Goal: Transaction & Acquisition: Purchase product/service

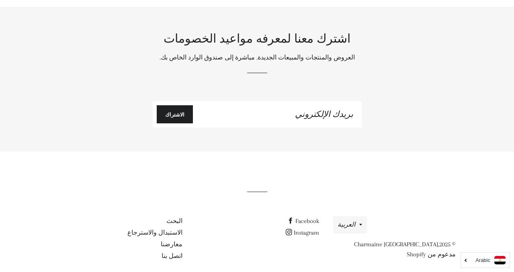
scroll to position [4565, 0]
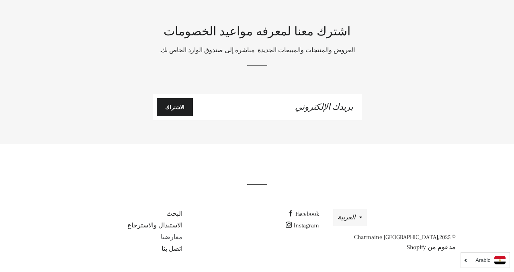
click at [173, 235] on link "معارضنا" at bounding box center [172, 237] width 22 height 7
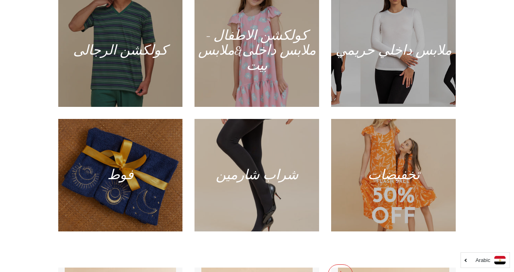
scroll to position [383, 0]
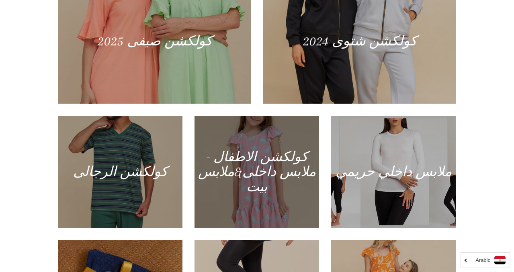
click at [290, 176] on div at bounding box center [257, 172] width 128 height 116
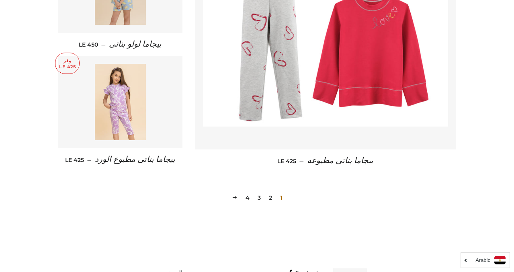
scroll to position [1166, 0]
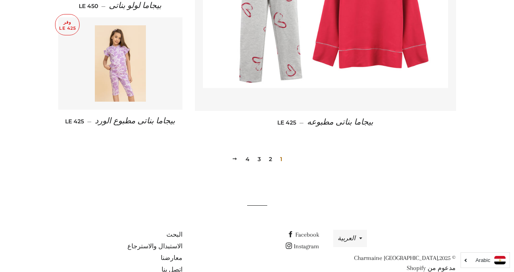
click at [269, 153] on link "2" at bounding box center [271, 159] width 10 height 12
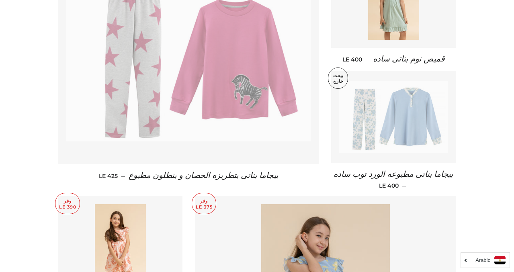
scroll to position [442, 0]
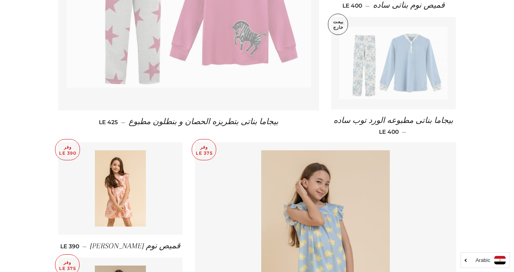
click at [237, 64] on img at bounding box center [188, 5] width 245 height 163
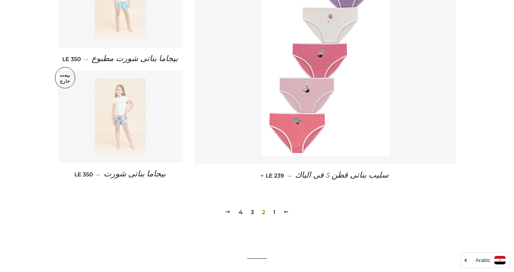
scroll to position [1126, 0]
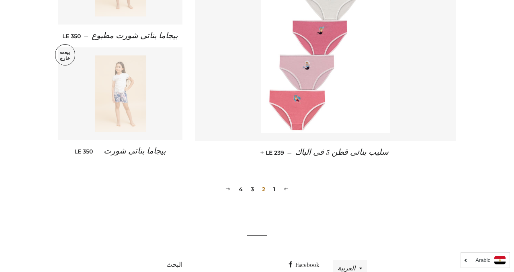
click at [254, 190] on link "3" at bounding box center [253, 189] width 10 height 12
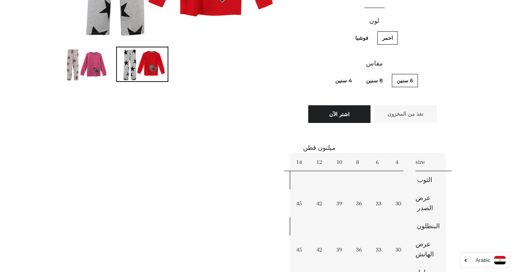
scroll to position [201, 0]
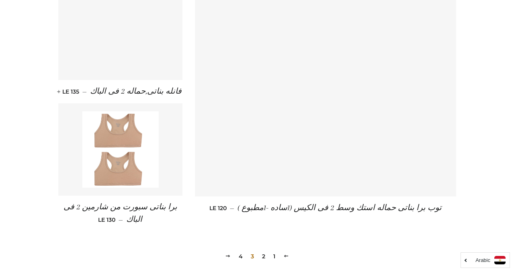
scroll to position [965, 0]
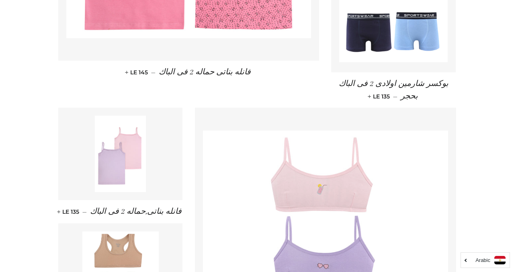
click at [327, 190] on img at bounding box center [325, 212] width 245 height 163
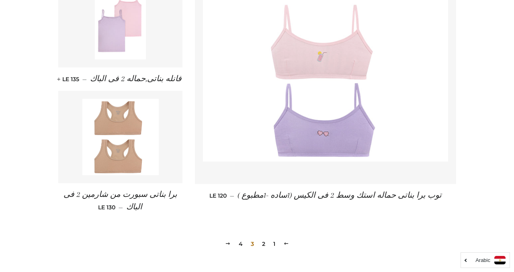
scroll to position [1166, 0]
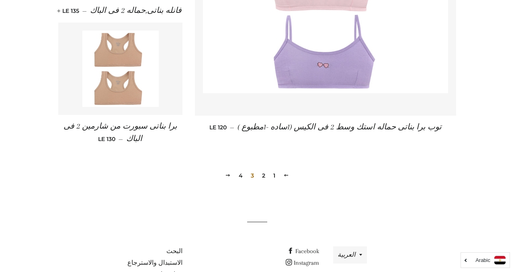
click at [240, 175] on link "4" at bounding box center [241, 176] width 10 height 12
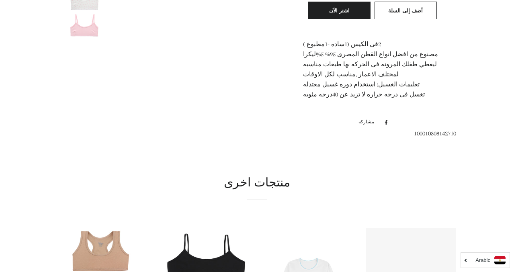
scroll to position [523, 0]
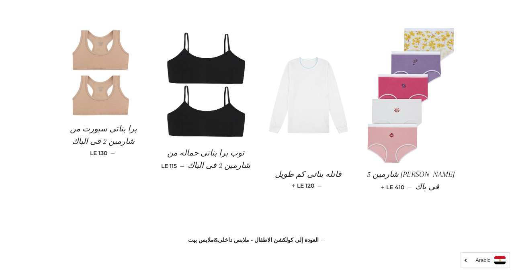
click at [106, 90] on img at bounding box center [103, 72] width 90 height 90
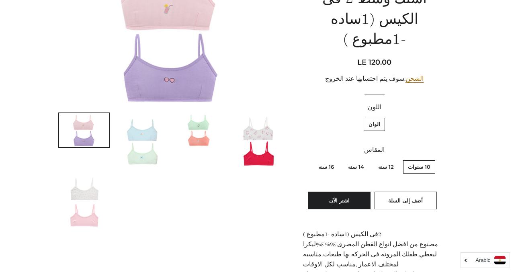
scroll to position [0, 0]
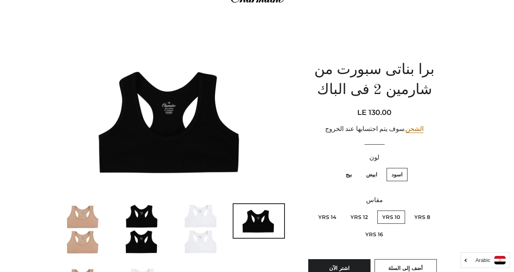
scroll to position [40, 0]
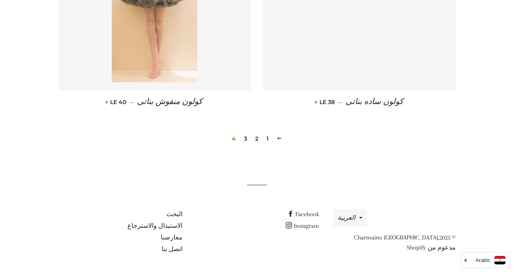
scroll to position [1086, 0]
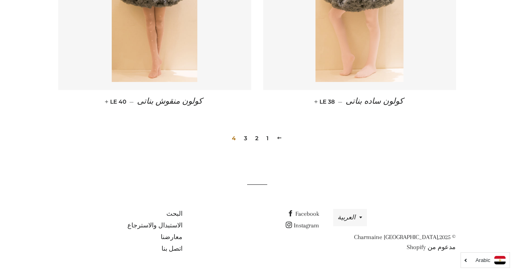
click at [245, 138] on link "3" at bounding box center [246, 138] width 10 height 12
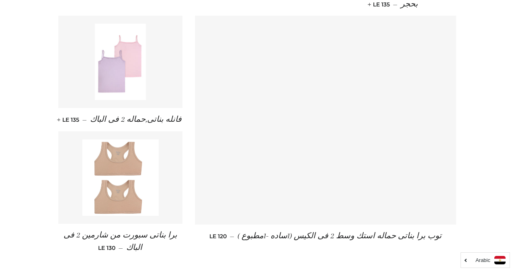
scroll to position [1043, 0]
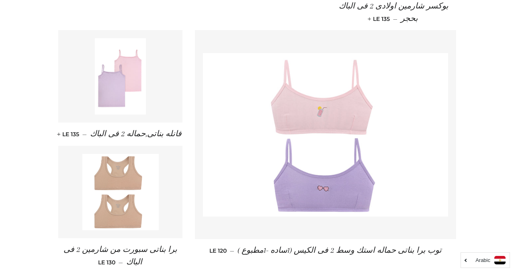
click at [137, 184] on img at bounding box center [120, 192] width 76 height 76
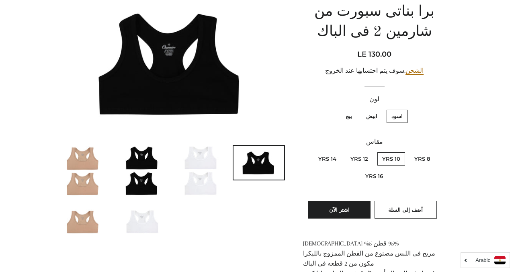
scroll to position [80, 0]
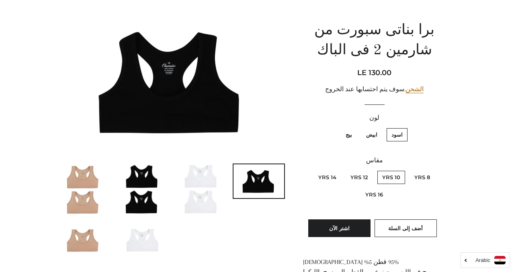
click at [144, 177] on img at bounding box center [142, 189] width 51 height 51
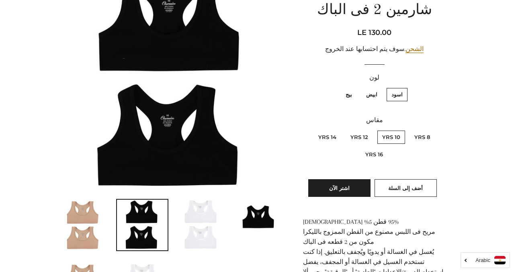
scroll to position [161, 0]
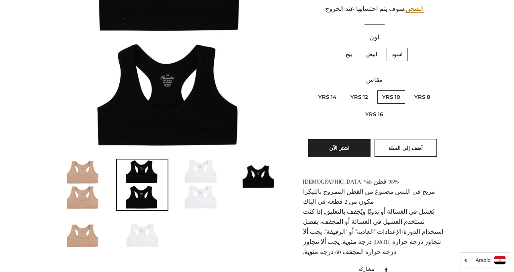
click at [260, 183] on img at bounding box center [259, 177] width 51 height 34
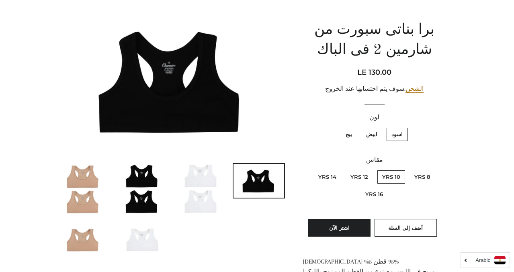
scroll to position [80, 0]
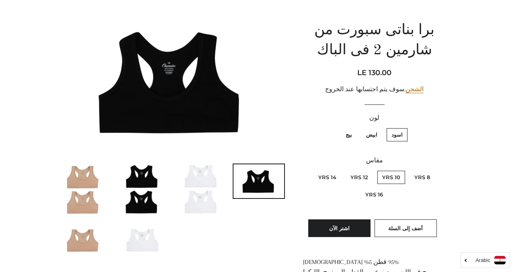
click at [203, 203] on img at bounding box center [200, 189] width 51 height 51
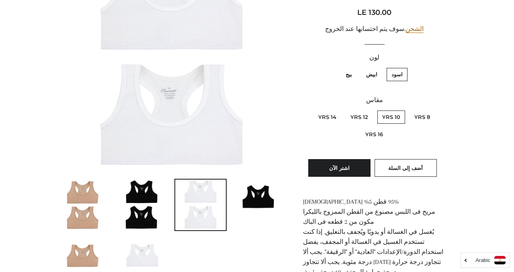
scroll to position [161, 0]
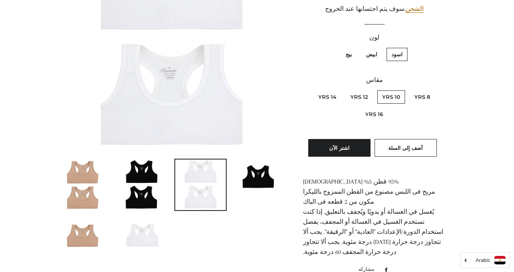
click at [146, 191] on img at bounding box center [142, 185] width 51 height 51
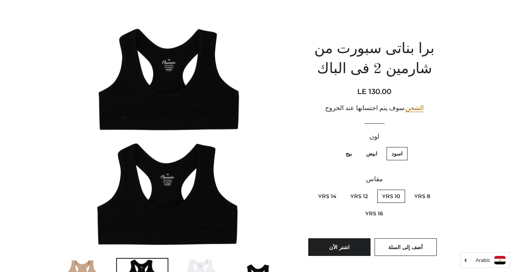
scroll to position [80, 0]
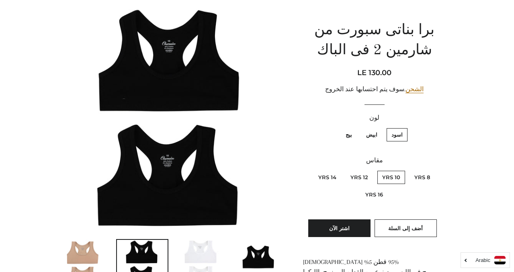
click at [199, 116] on img at bounding box center [171, 119] width 227 height 227
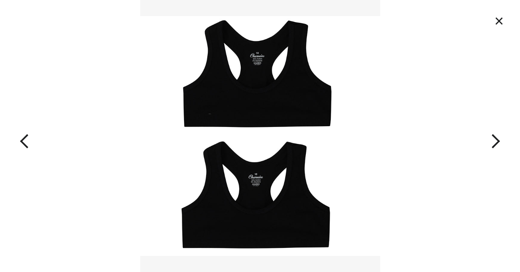
click at [499, 19] on button "×" at bounding box center [500, 21] width 18 height 18
